Goal: Task Accomplishment & Management: Manage account settings

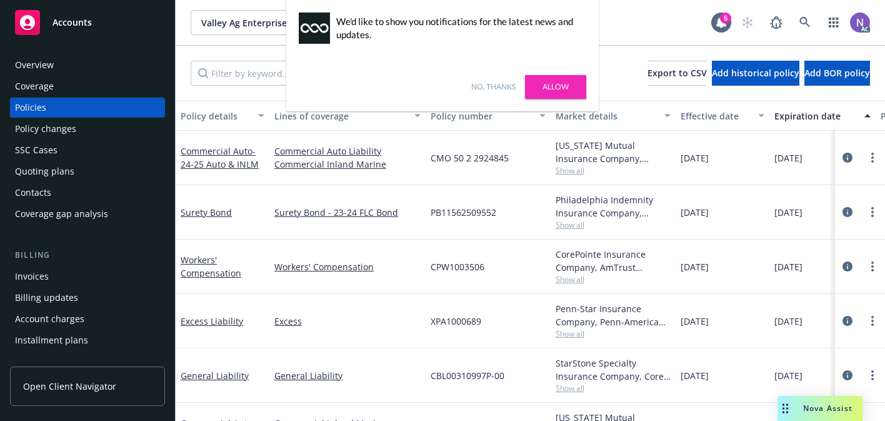
click at [486, 87] on link "No, thanks" at bounding box center [493, 86] width 44 height 11
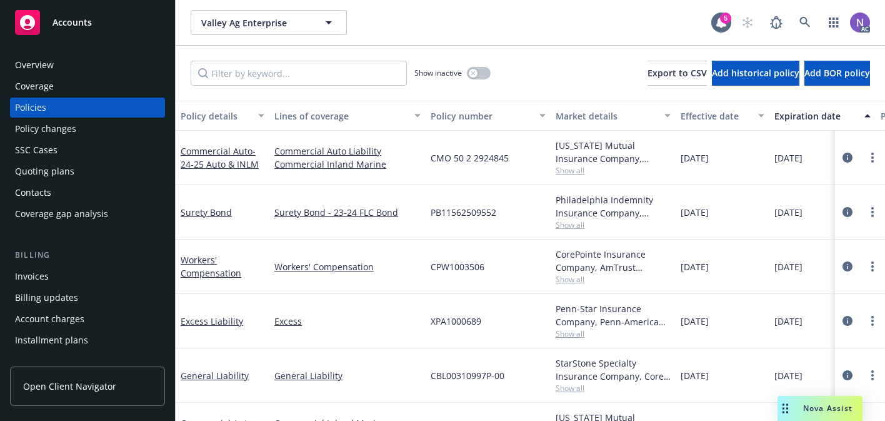
click at [130, 127] on div "Policy changes" at bounding box center [87, 129] width 145 height 20
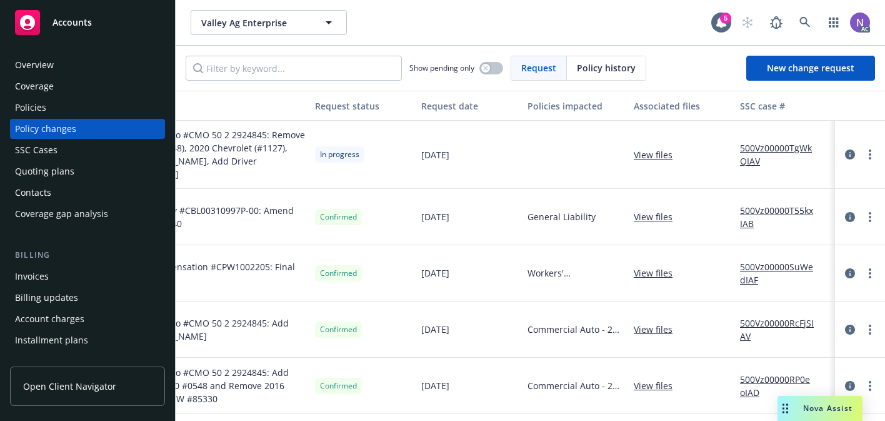
scroll to position [0, 156]
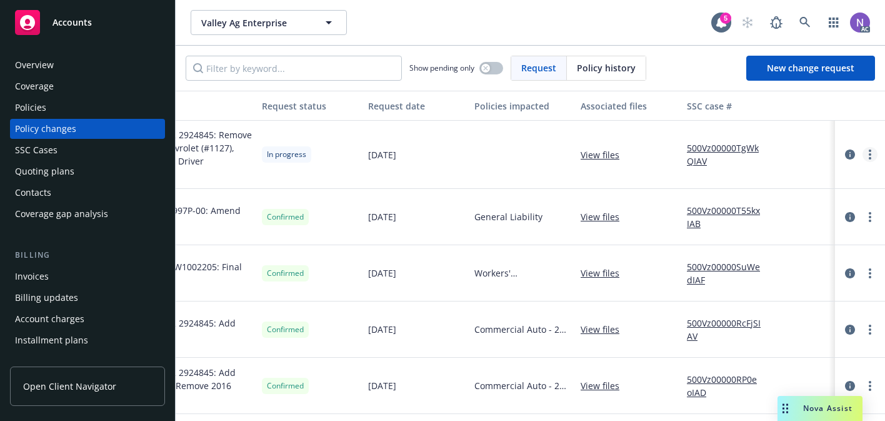
click at [867, 149] on link "more" at bounding box center [870, 154] width 15 height 15
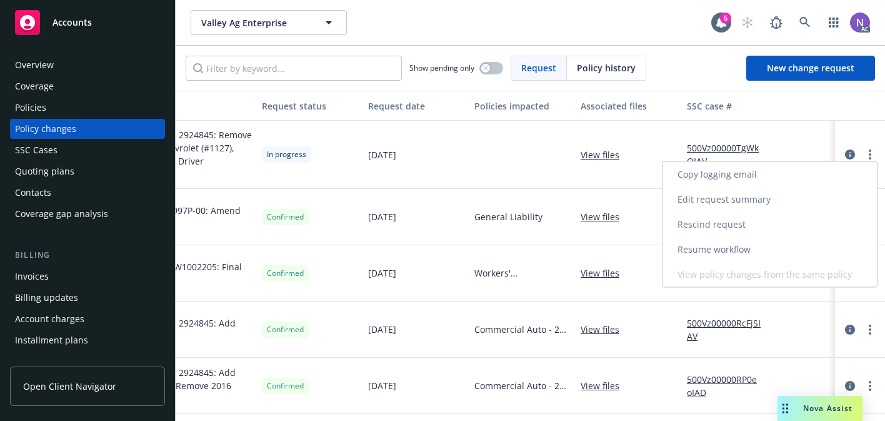
click at [758, 246] on link "Resume workflow" at bounding box center [770, 249] width 214 height 25
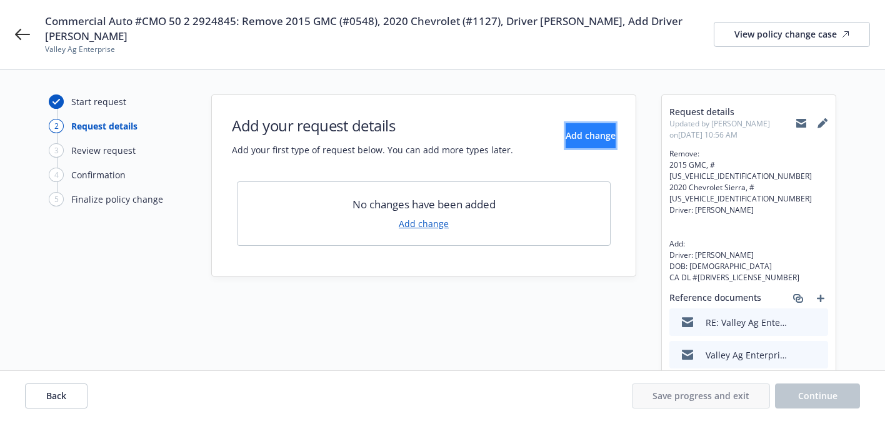
click at [566, 131] on span "Add change" at bounding box center [591, 135] width 50 height 12
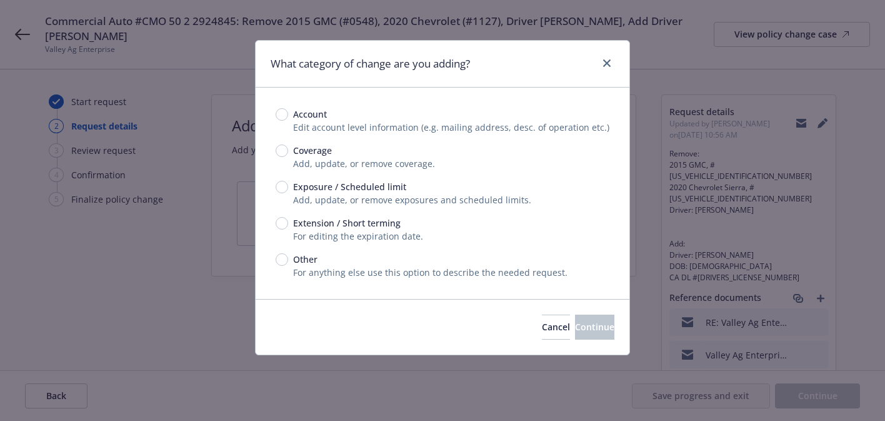
click at [381, 190] on span "Exposure / Scheduled limit" at bounding box center [349, 186] width 113 height 13
click at [288, 190] on input "Exposure / Scheduled limit" at bounding box center [282, 187] width 13 height 13
radio input "true"
click at [575, 318] on button "Continue" at bounding box center [594, 326] width 39 height 25
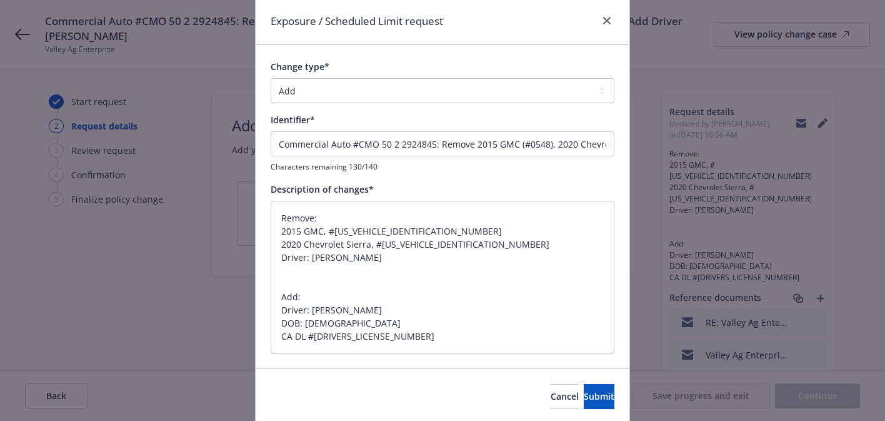
scroll to position [45, 0]
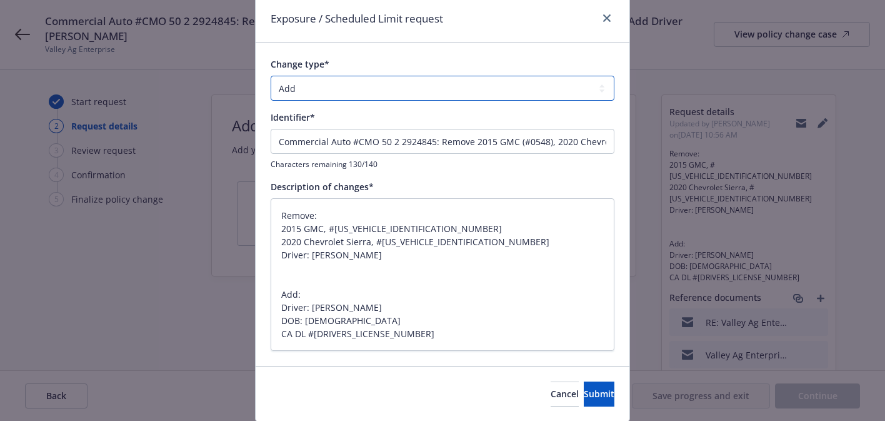
click at [520, 81] on select "Add Audit Change Remove" at bounding box center [443, 88] width 344 height 25
select select "CHANGE"
click at [271, 76] on select "Add Audit Change Remove" at bounding box center [443, 88] width 344 height 25
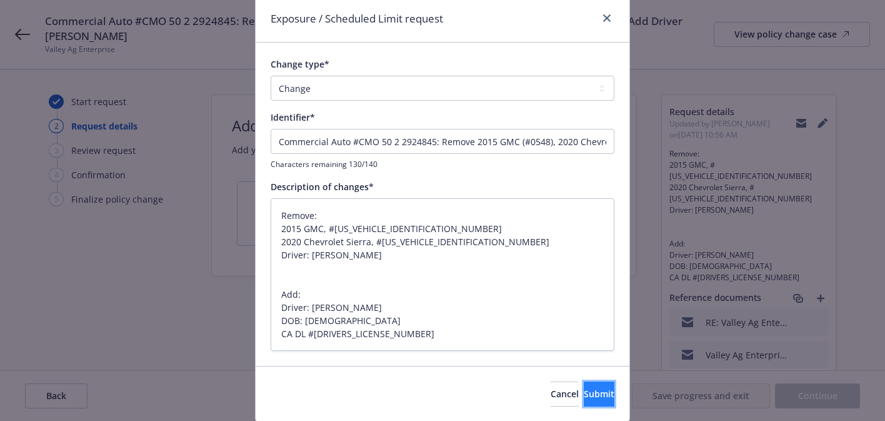
click at [584, 399] on span "Submit" at bounding box center [599, 394] width 31 height 12
type textarea "x"
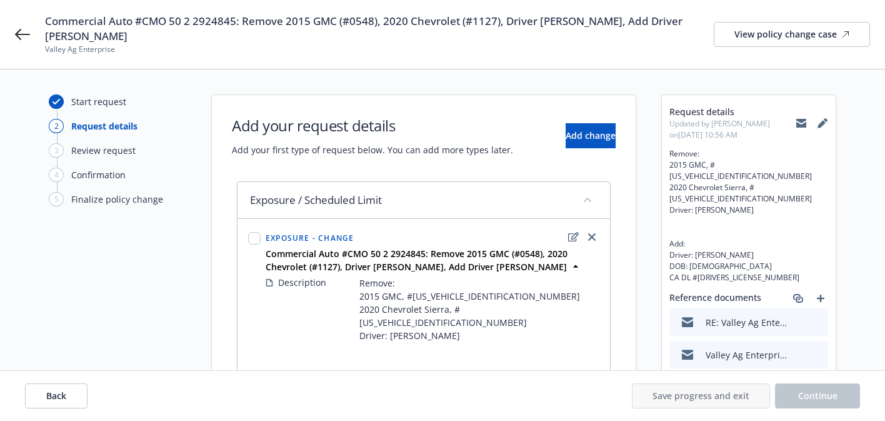
scroll to position [133, 0]
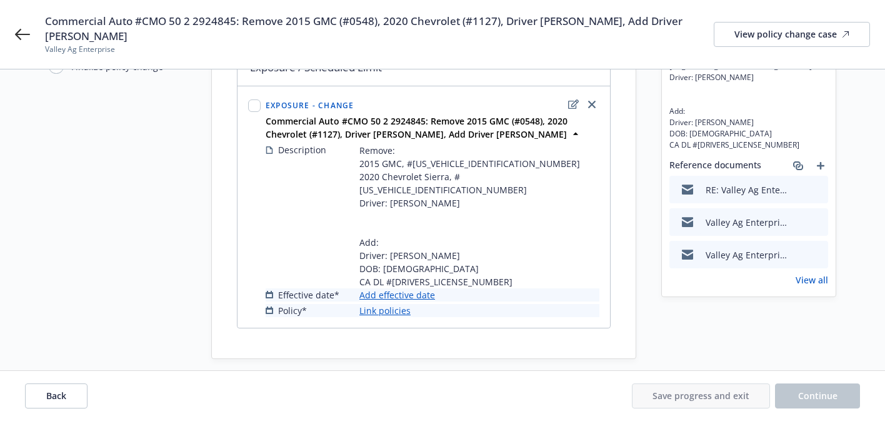
click at [410, 288] on link "Add effective date" at bounding box center [398, 294] width 76 height 13
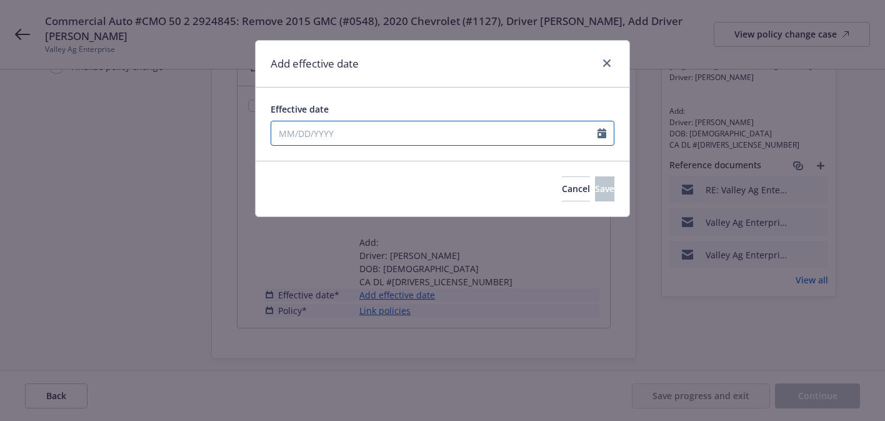
click at [441, 141] on input "Effective date" at bounding box center [434, 133] width 326 height 24
select select "10"
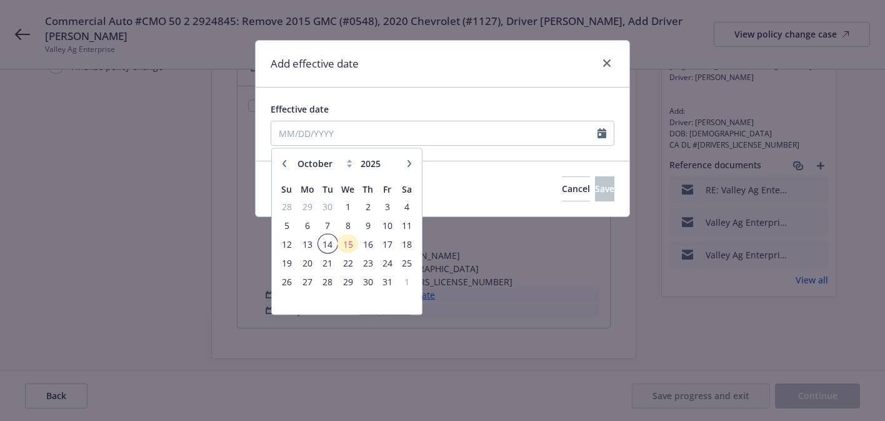
click at [333, 245] on span "14" at bounding box center [328, 244] width 17 height 16
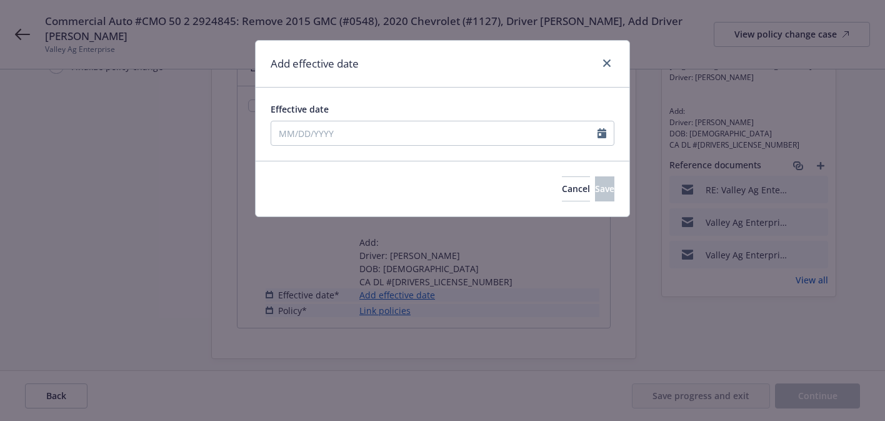
type input "[DATE]"
click at [595, 189] on button "Save" at bounding box center [604, 188] width 19 height 25
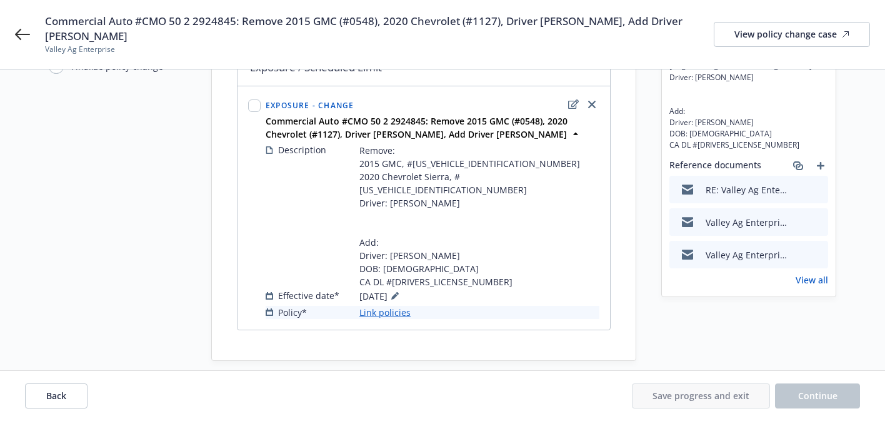
click at [398, 306] on link "Link policies" at bounding box center [385, 312] width 51 height 13
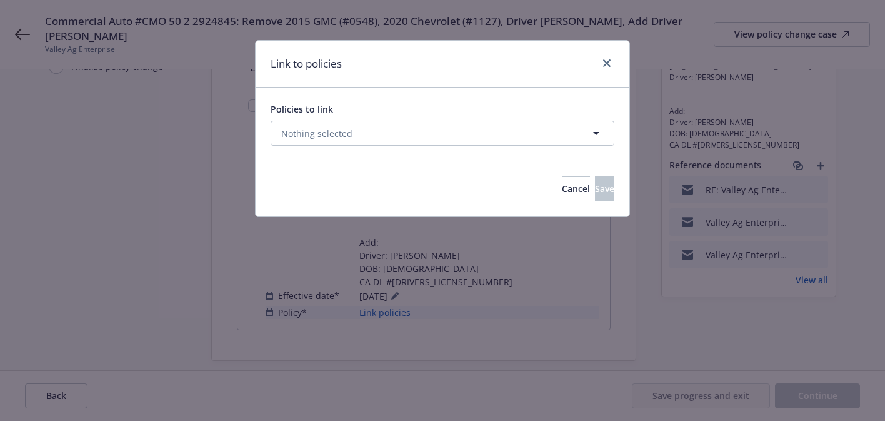
click at [471, 148] on div "Policies to link Nothing selected" at bounding box center [443, 124] width 374 height 73
click at [481, 134] on button "Nothing selected" at bounding box center [443, 133] width 344 height 25
select select "ACTIVE"
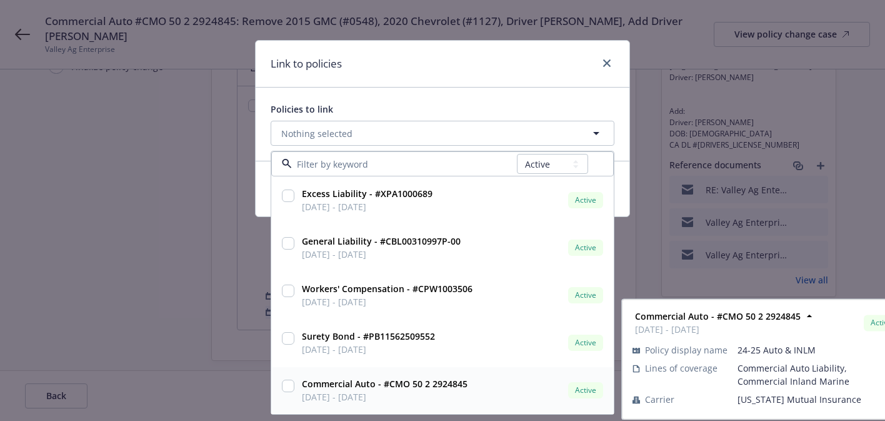
click at [396, 405] on div "Commercial Auto - #CMO 50 2 2924845 [DATE] - [DATE]" at bounding box center [383, 390] width 173 height 31
checkbox input "true"
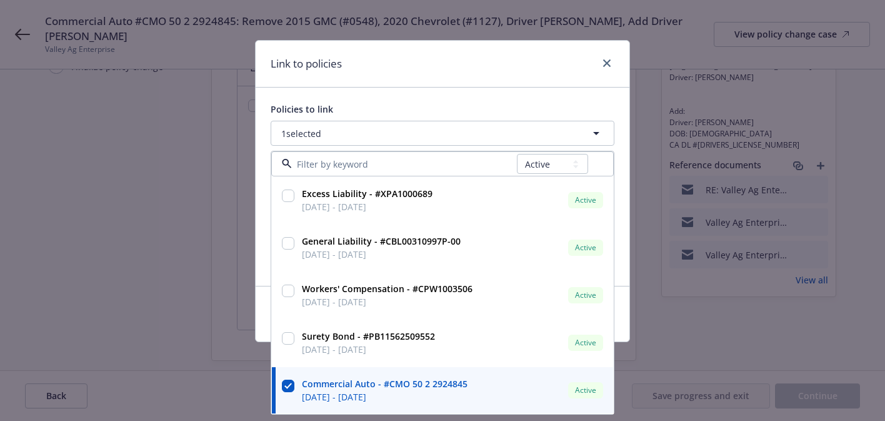
click at [533, 110] on div "Policies to link" at bounding box center [443, 109] width 344 height 13
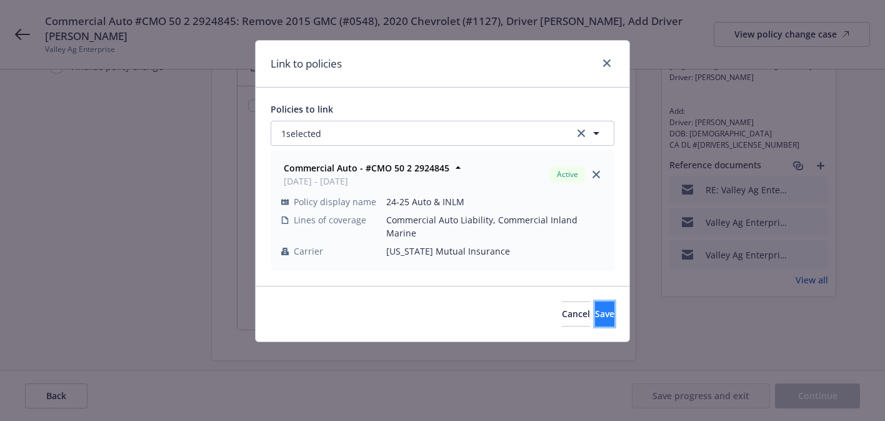
click at [598, 303] on button "Save" at bounding box center [604, 313] width 19 height 25
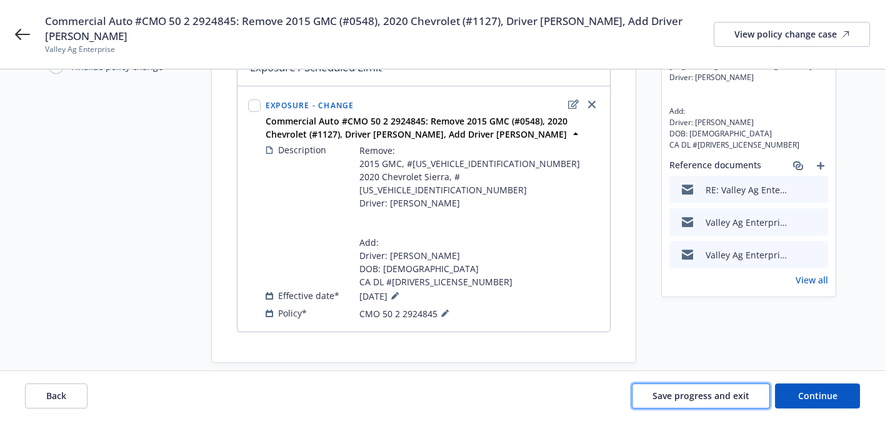
click at [750, 398] on button "Save progress and exit" at bounding box center [701, 395] width 138 height 25
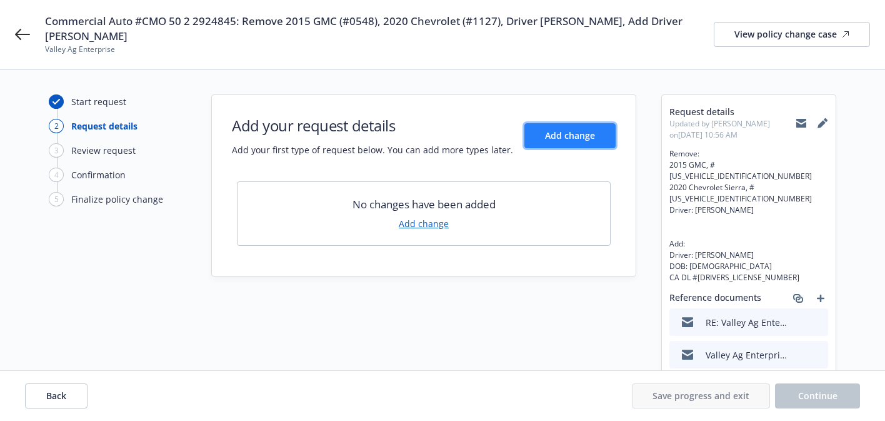
click at [578, 140] on span "Add change" at bounding box center [570, 135] width 50 height 12
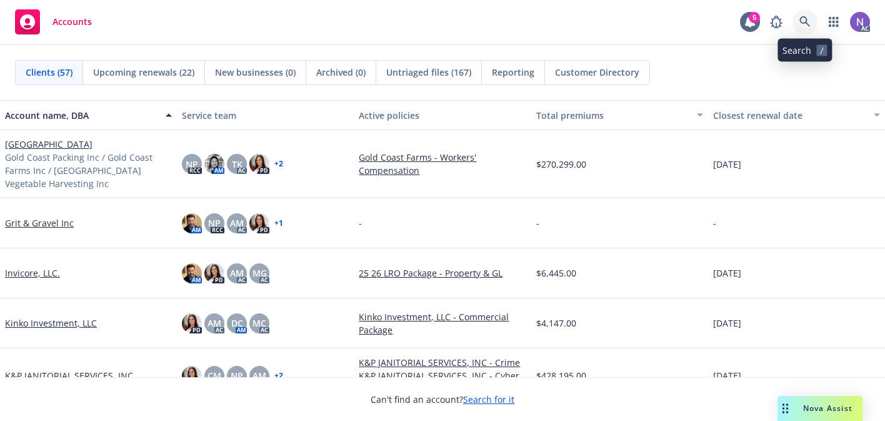
click at [802, 19] on icon at bounding box center [805, 21] width 11 height 11
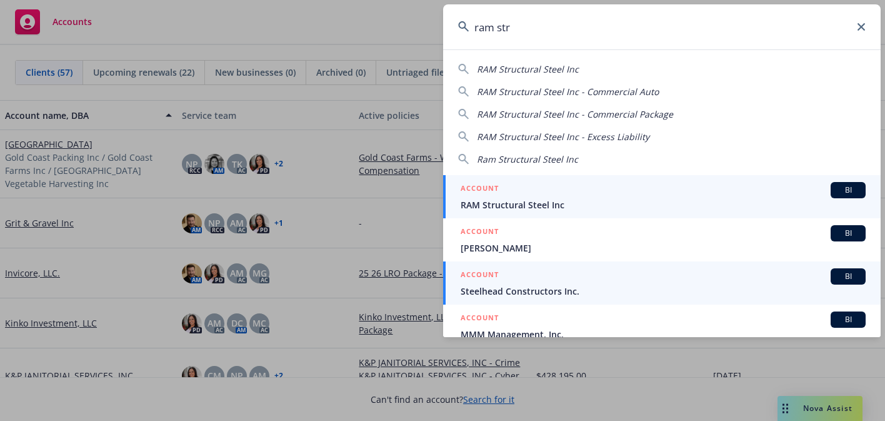
type input "ram str"
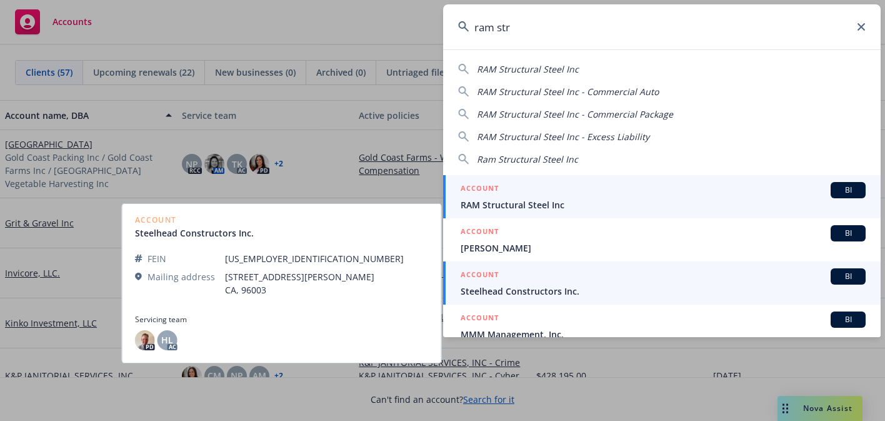
click at [673, 186] on div "ACCOUNT BI" at bounding box center [663, 190] width 405 height 16
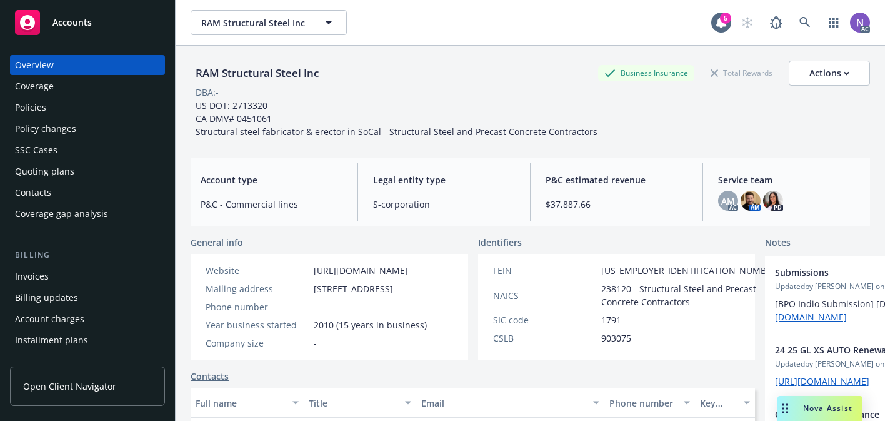
click at [137, 107] on div "Policies" at bounding box center [87, 108] width 145 height 20
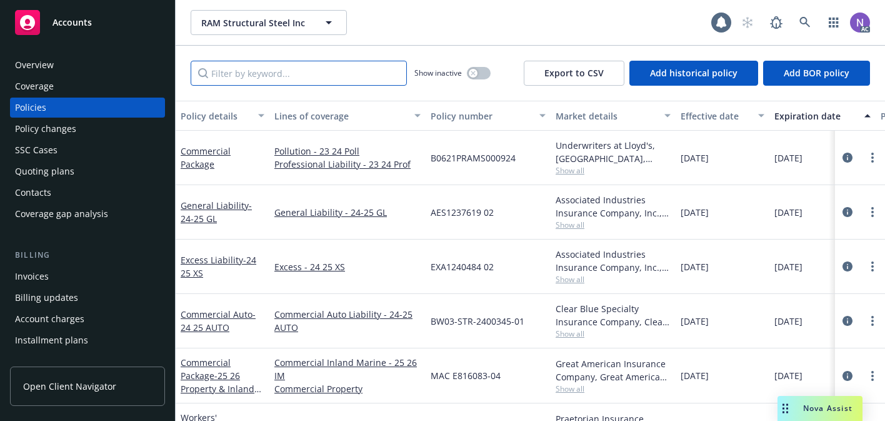
click at [328, 73] on input "Filter by keyword..." at bounding box center [299, 73] width 216 height 25
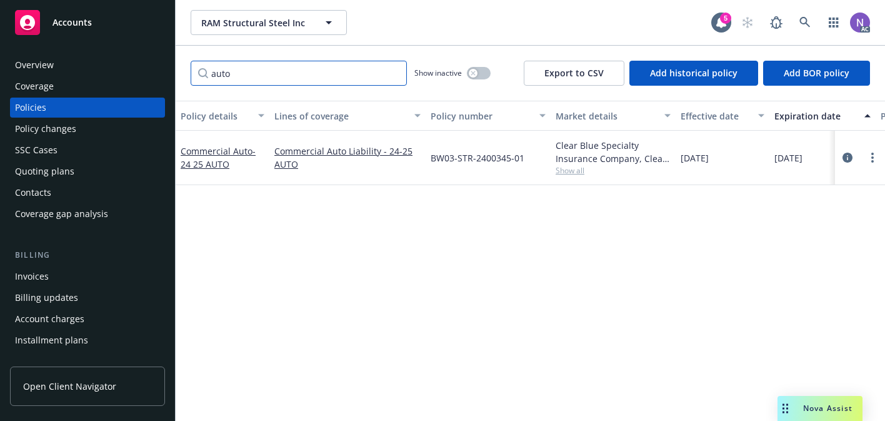
type input "auto"
click at [480, 77] on button "button" at bounding box center [479, 73] width 24 height 13
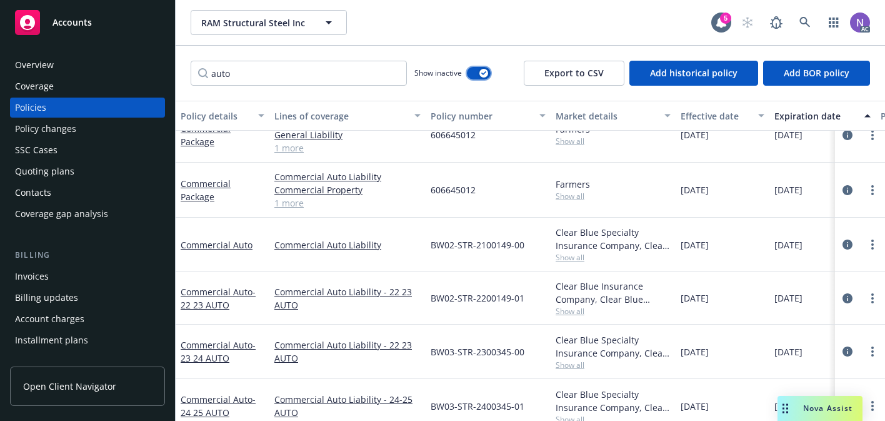
scroll to position [141, 0]
